Goal: Task Accomplishment & Management: Use online tool/utility

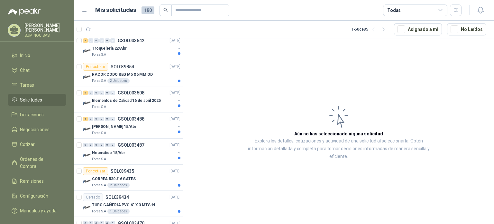
scroll to position [1159, 0]
click at [26, 96] on span "Solicitudes" at bounding box center [31, 99] width 22 height 7
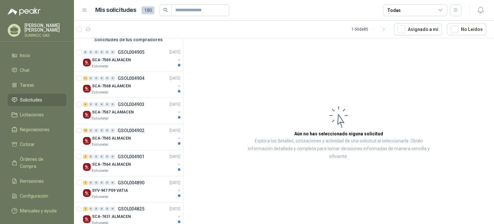
scroll to position [0, 0]
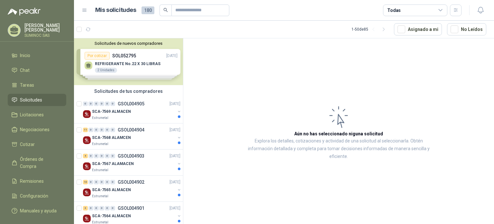
click at [130, 54] on div "Solicitudes de nuevos compradores Por cotizar SOL052795 [DATE] REFRIGERANTE No.…" at bounding box center [128, 61] width 109 height 47
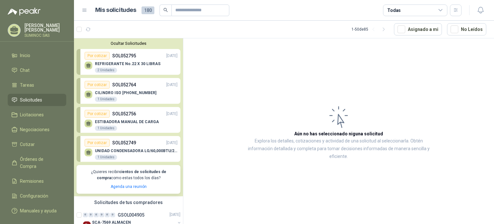
click at [39, 33] on p "SUMINOC SAS" at bounding box center [45, 35] width 42 height 4
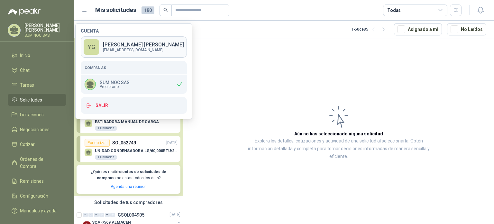
click at [116, 42] on p "[PERSON_NAME]" at bounding box center [143, 44] width 81 height 5
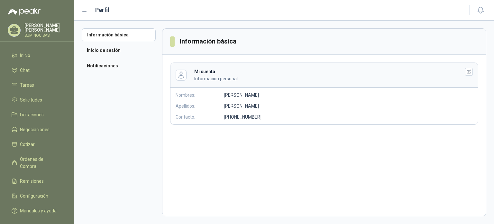
click at [35, 29] on p "[PERSON_NAME]" at bounding box center [45, 27] width 42 height 9
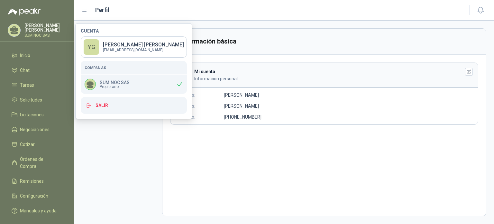
click at [106, 82] on p "SUMINOC SAS" at bounding box center [115, 82] width 30 height 5
click at [93, 85] on icon at bounding box center [90, 83] width 7 height 5
click at [24, 142] on span "Cotizar" at bounding box center [27, 144] width 15 height 7
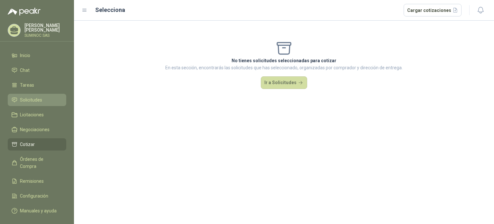
click at [23, 100] on span "Solicitudes" at bounding box center [31, 99] width 22 height 7
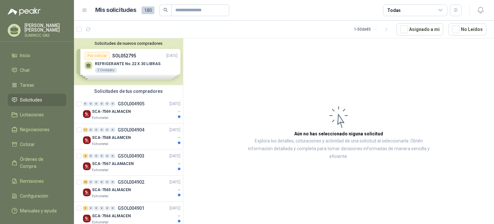
click at [117, 76] on div "Solicitudes de nuevos compradores Por cotizar SOL052795 [DATE] REFRIGERANTE No.…" at bounding box center [128, 61] width 109 height 47
